Goal: Information Seeking & Learning: Find specific fact

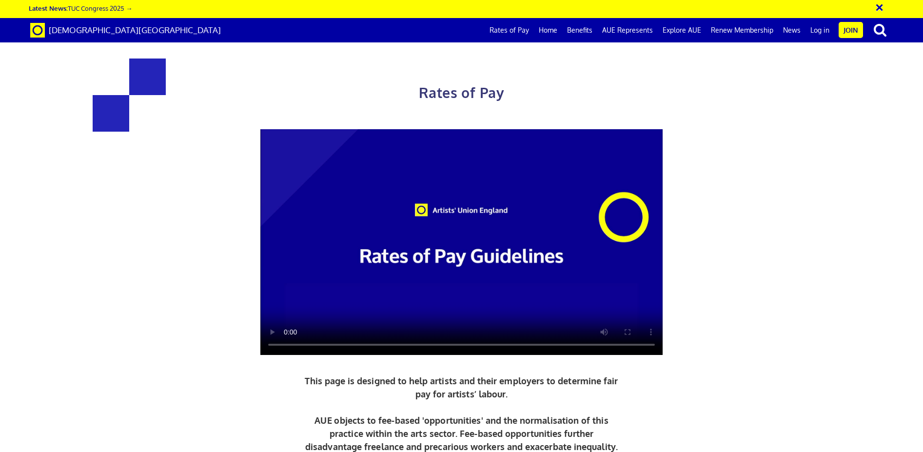
scroll to position [439, 0]
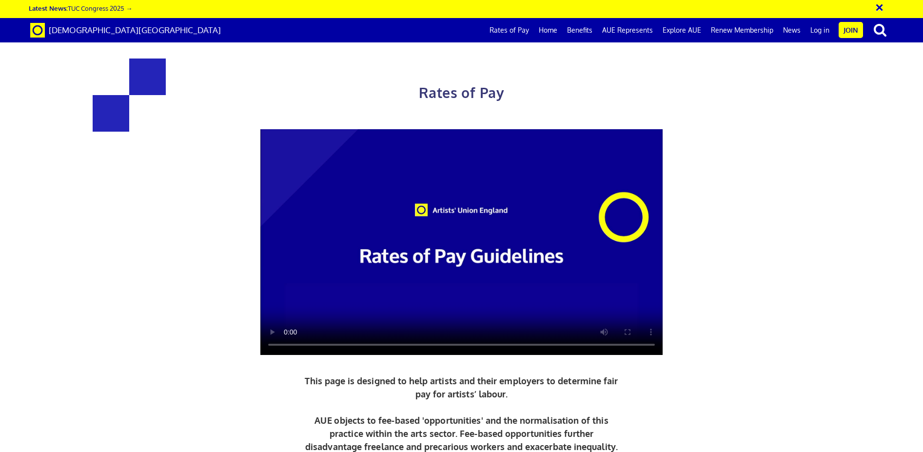
click at [516, 33] on link "Rates of Pay" at bounding box center [509, 30] width 49 height 24
